Goal: Transaction & Acquisition: Purchase product/service

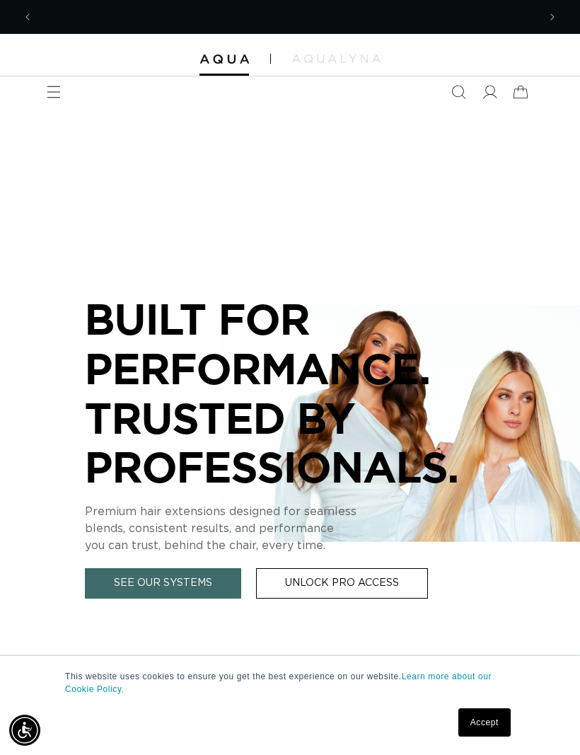
scroll to position [0, 505]
click at [486, 88] on icon at bounding box center [490, 92] width 14 height 13
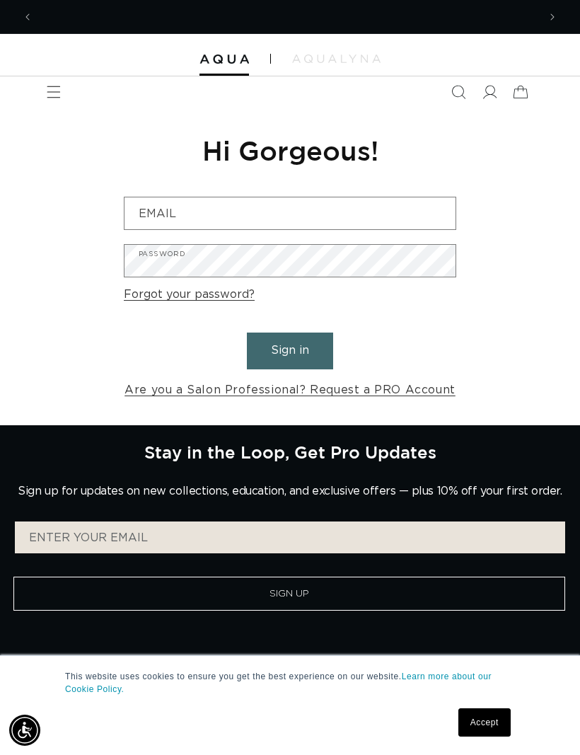
scroll to position [0, 505]
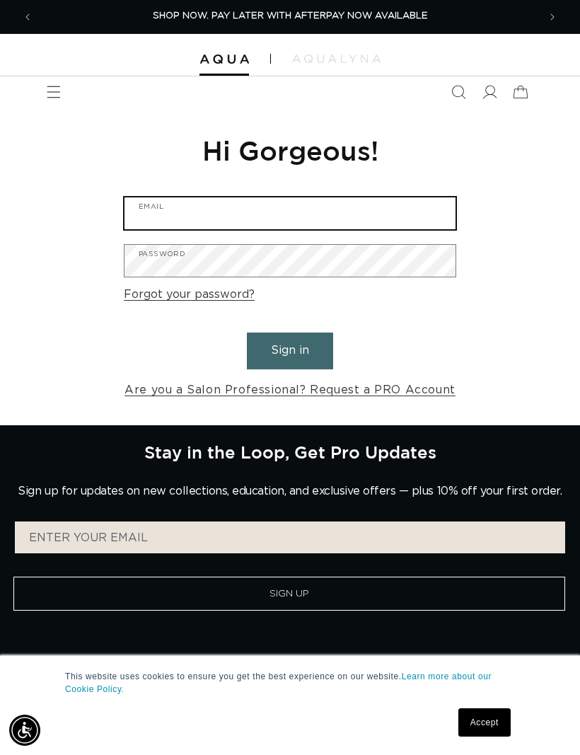
type input "lfahairsalon@gmail.com"
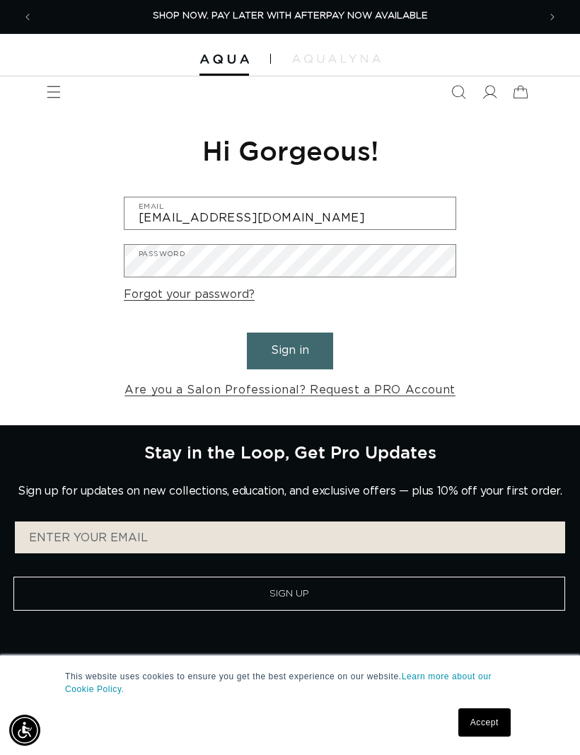
click at [290, 349] on button "Sign in" at bounding box center [290, 350] width 86 height 36
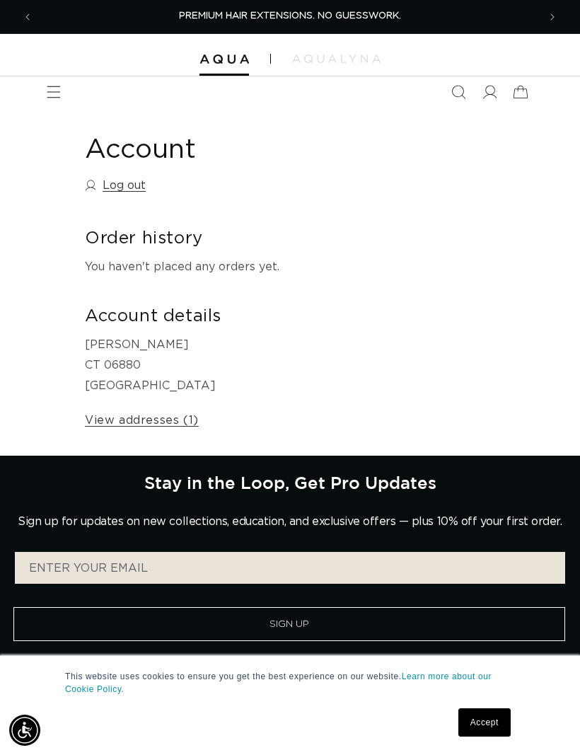
click at [56, 96] on icon "Menu" at bounding box center [54, 92] width 14 height 14
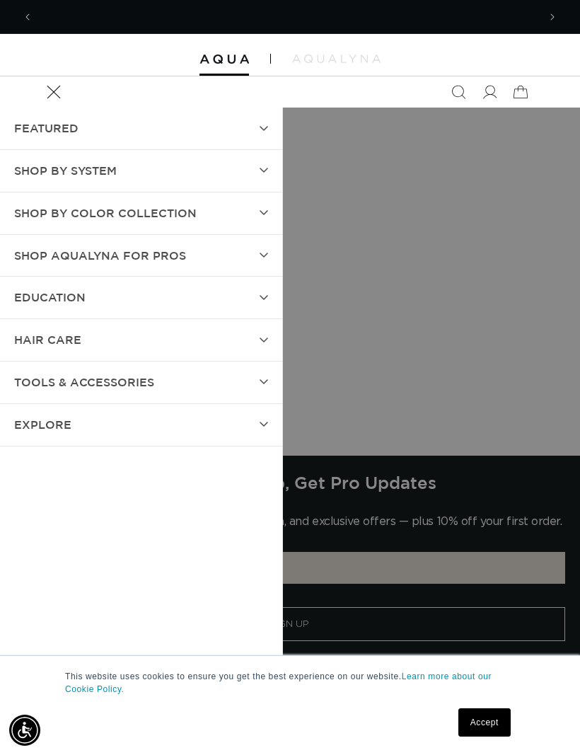
scroll to position [0, 505]
click at [248, 178] on summary "SHOP BY SYSTEM" at bounding box center [141, 171] width 282 height 42
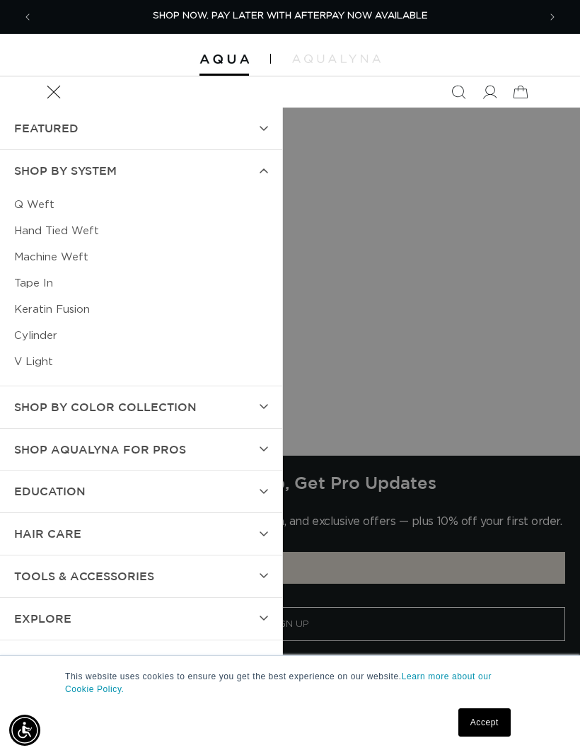
click at [45, 283] on link "Tape In" at bounding box center [141, 283] width 254 height 26
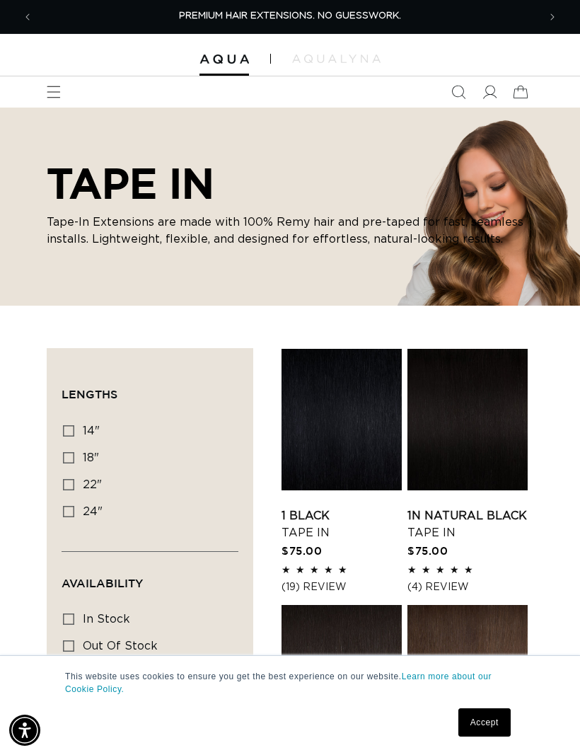
click at [72, 485] on icon at bounding box center [68, 484] width 11 height 11
click at [72, 485] on input "22" 22" (37 products)" at bounding box center [68, 484] width 11 height 11
checkbox input "true"
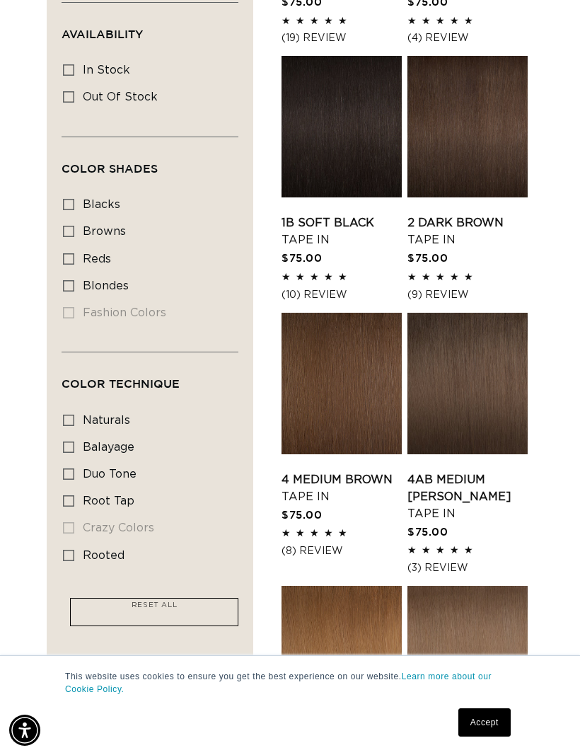
scroll to position [0, 1010]
click at [69, 282] on icon at bounding box center [68, 285] width 11 height 11
click at [69, 282] on input "blondes blondes (28 products)" at bounding box center [68, 285] width 11 height 11
checkbox input "true"
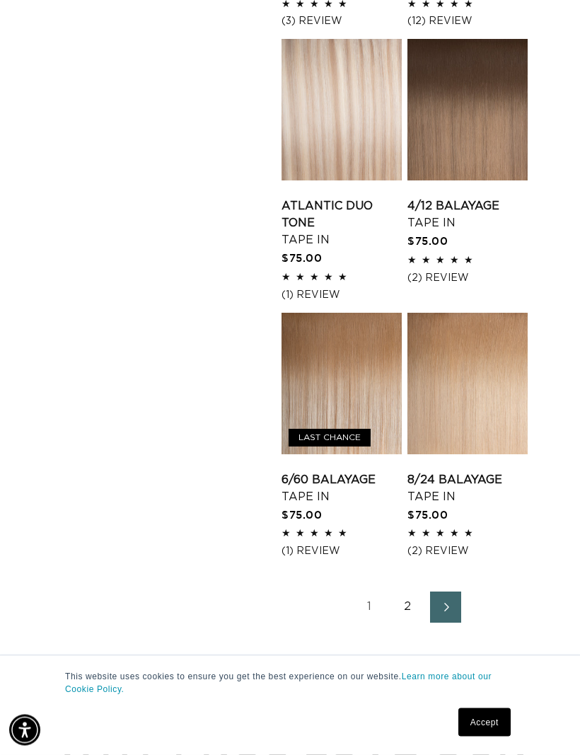
scroll to position [1898, 0]
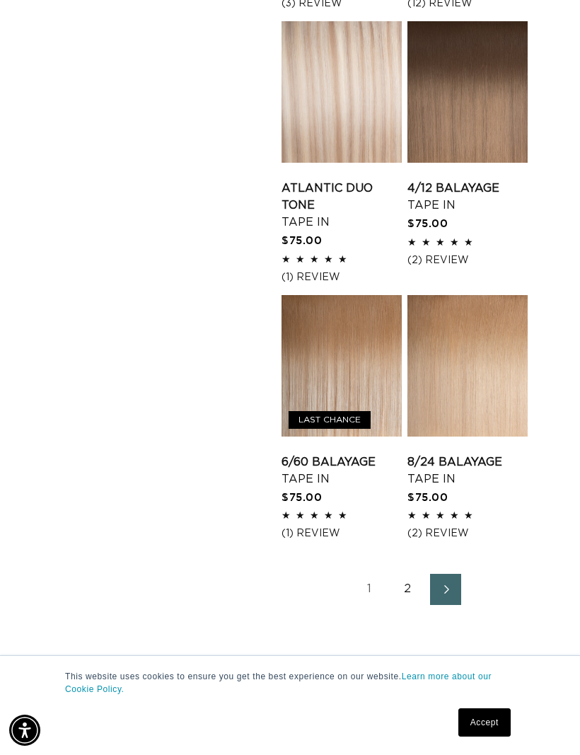
click at [457, 592] on link "Next page" at bounding box center [445, 589] width 31 height 31
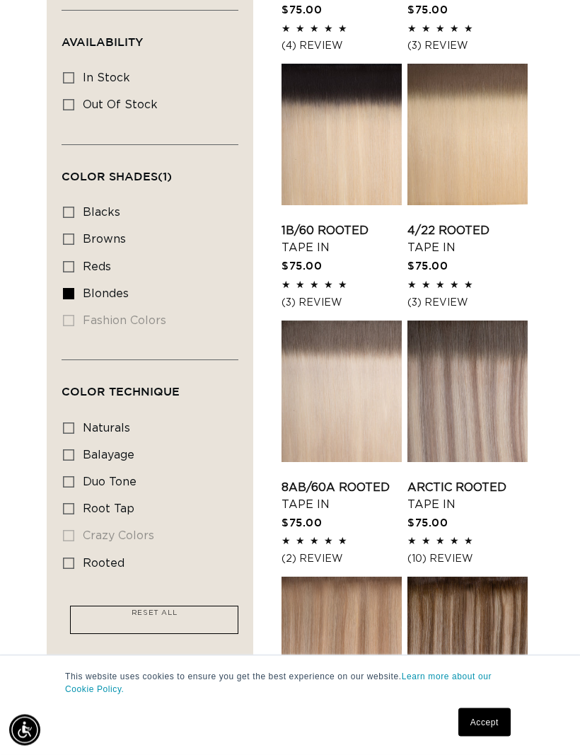
scroll to position [540, 0]
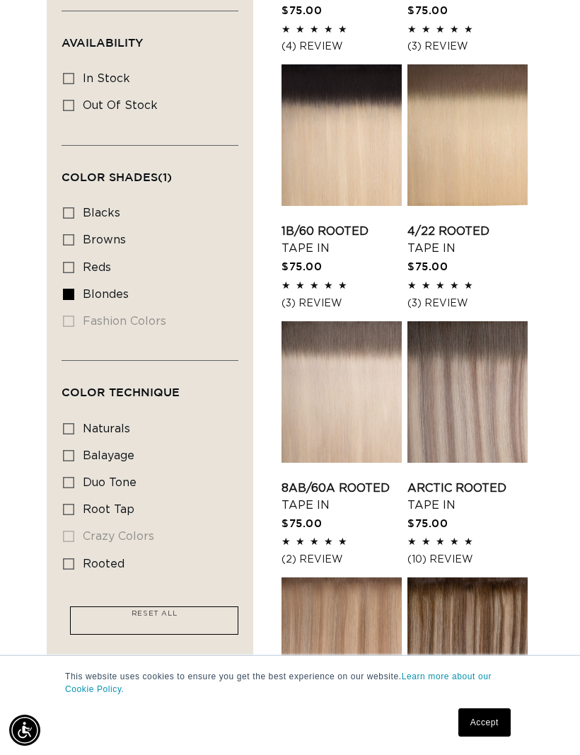
click at [348, 480] on link "8AB/60A Rooted Tape In" at bounding box center [342, 497] width 120 height 34
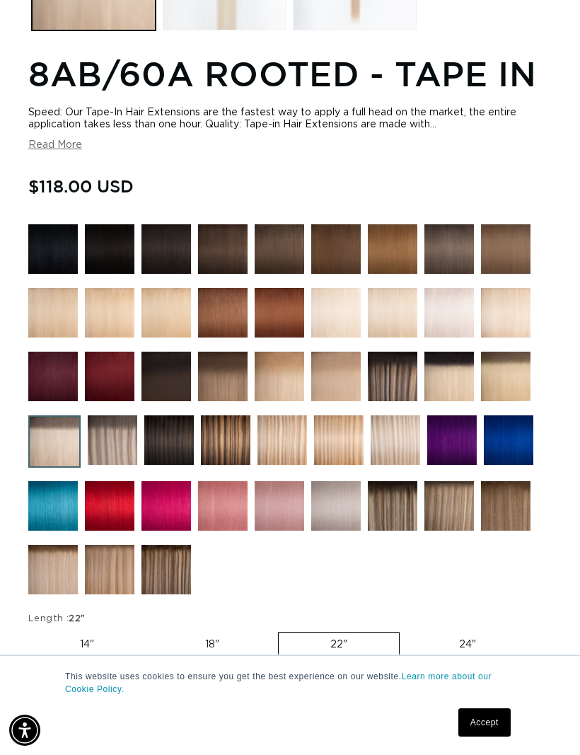
scroll to position [0, 1010]
